Goal: Navigation & Orientation: Find specific page/section

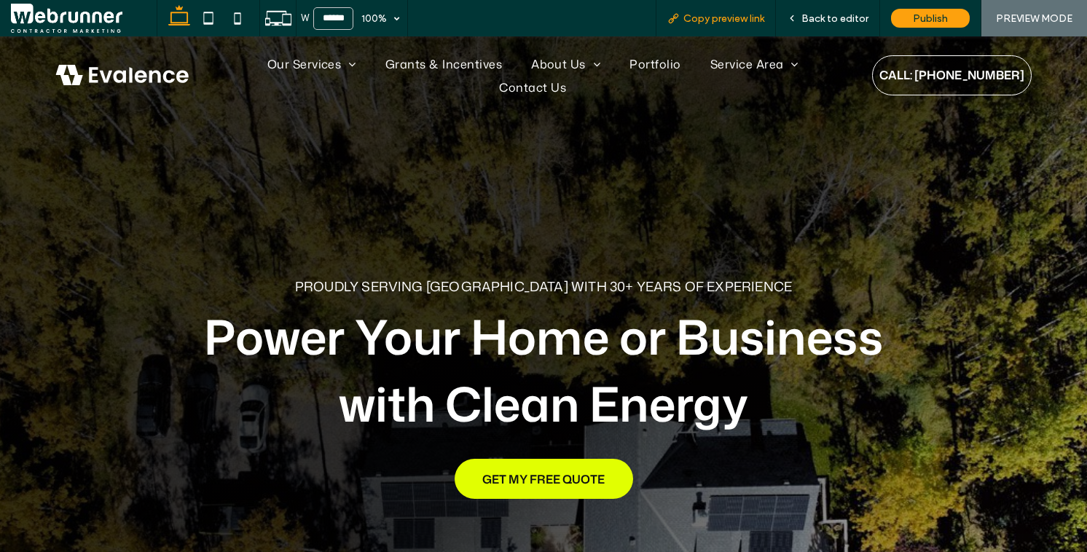
click at [731, 15] on span "Copy preview link" at bounding box center [723, 18] width 81 height 12
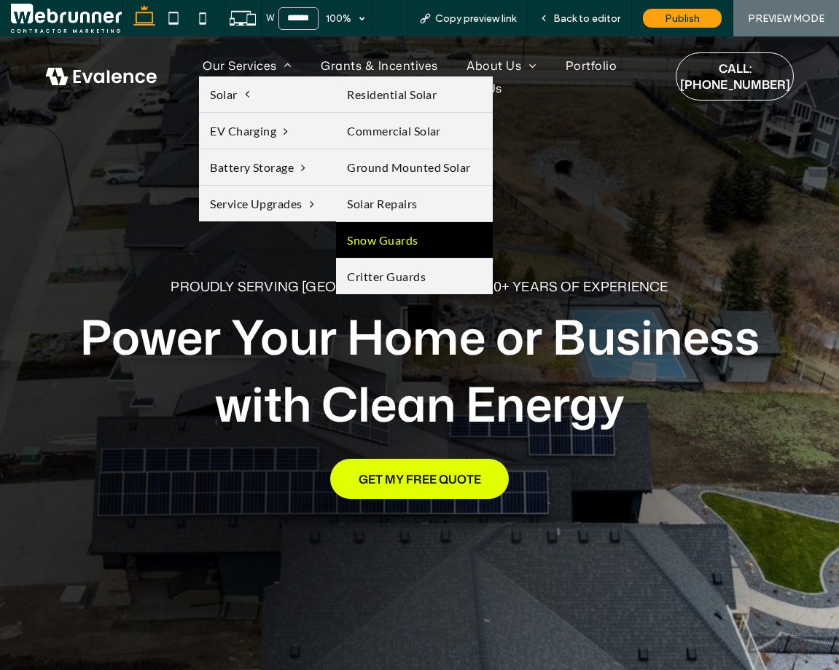
click at [404, 237] on link "Snow Guards" at bounding box center [414, 240] width 157 height 36
